Goal: Check status: Check status

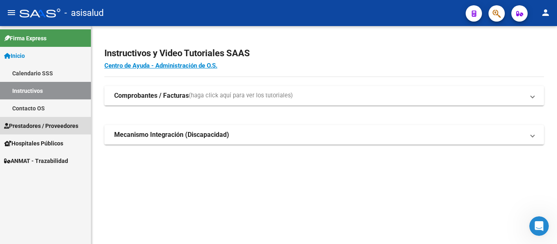
click at [47, 124] on span "Prestadores / Proveedores" at bounding box center [41, 126] width 74 height 9
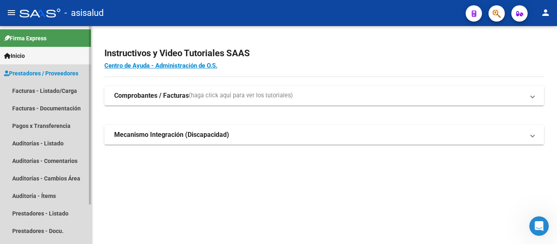
click at [26, 72] on span "Prestadores / Proveedores" at bounding box center [41, 73] width 74 height 9
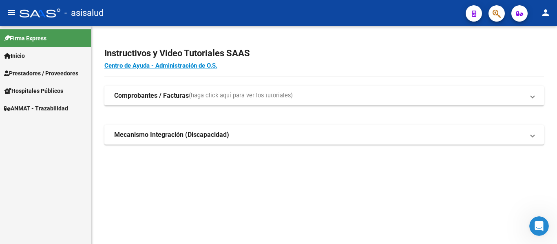
click at [26, 72] on span "Prestadores / Proveedores" at bounding box center [41, 73] width 74 height 9
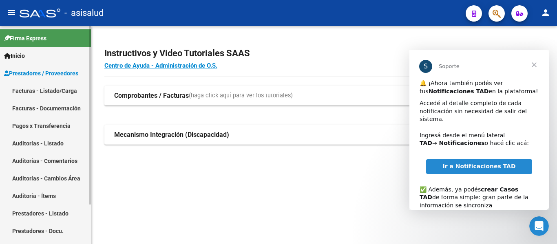
click at [37, 90] on link "Facturas - Listado/Carga" at bounding box center [45, 91] width 91 height 18
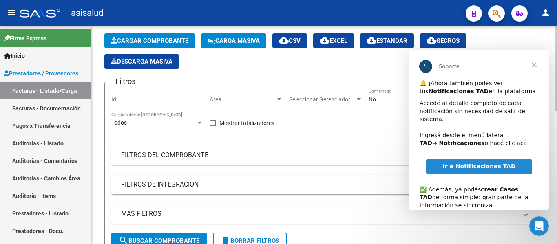
scroll to position [82, 0]
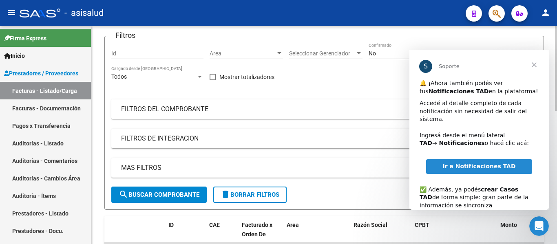
click at [198, 108] on mat-panel-title "FILTROS DEL COMPROBANTE" at bounding box center [319, 109] width 396 height 9
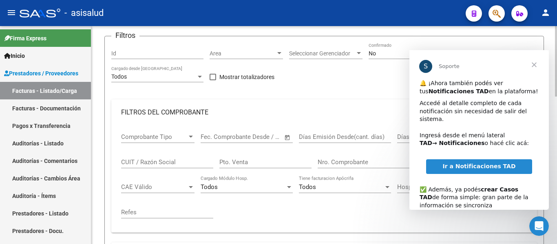
click at [236, 165] on input "Pto. Venta" at bounding box center [265, 162] width 92 height 7
click at [345, 159] on input "Nro. Comprobante" at bounding box center [364, 162] width 92 height 7
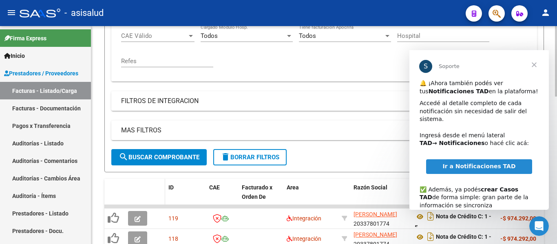
scroll to position [245, 0]
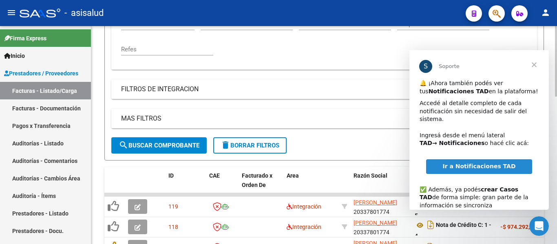
type input "12635"
click at [161, 146] on span "search Buscar Comprobante" at bounding box center [159, 145] width 81 height 7
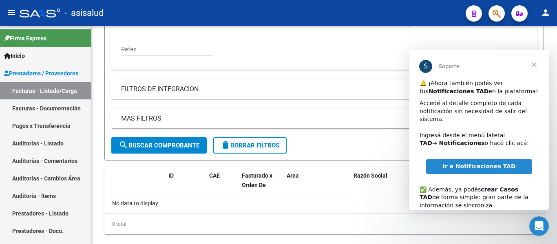
click at [533, 65] on span "Cerrar" at bounding box center [533, 64] width 29 height 29
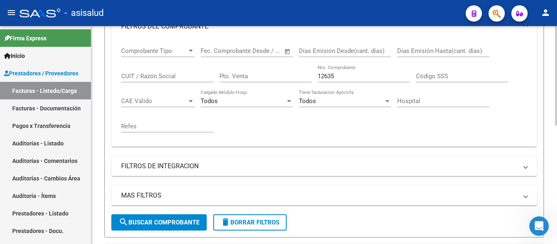
scroll to position [139, 0]
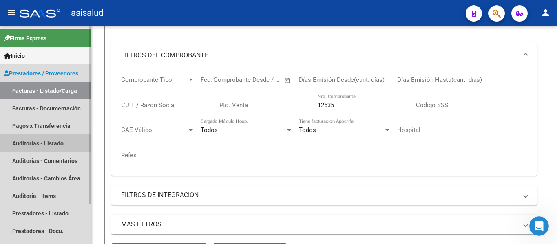
click at [22, 145] on link "Auditorías - Listado" at bounding box center [45, 144] width 91 height 18
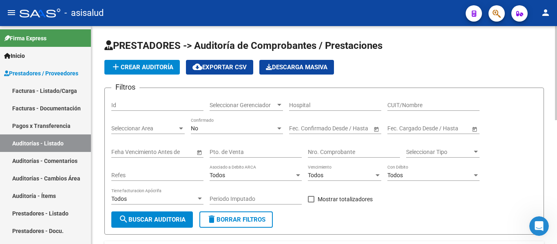
click at [341, 151] on input "Nro. Comprobante" at bounding box center [354, 152] width 92 height 7
type input "12635"
drag, startPoint x: 155, startPoint y: 219, endPoint x: 143, endPoint y: 217, distance: 12.0
click at [155, 219] on span "search Buscar Auditoria" at bounding box center [152, 219] width 67 height 7
